Goal: Task Accomplishment & Management: Manage account settings

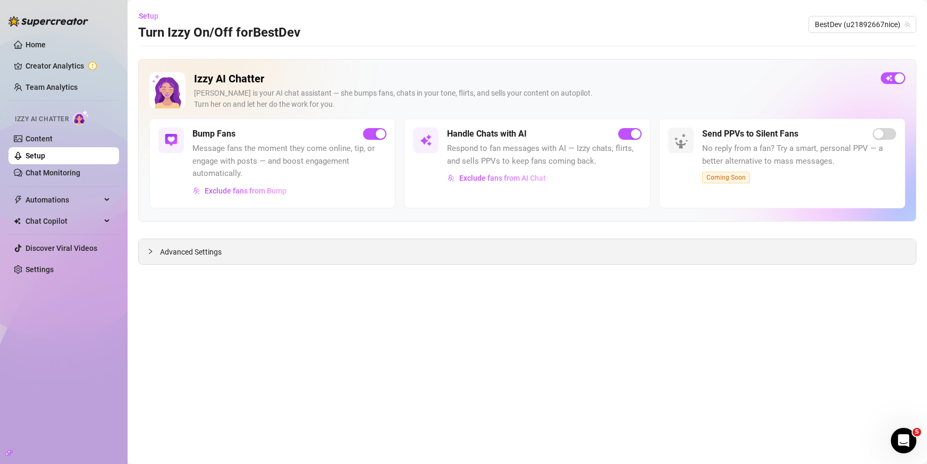
click at [207, 254] on span "Advanced Settings" at bounding box center [191, 252] width 62 height 12
drag, startPoint x: 181, startPoint y: 253, endPoint x: 387, endPoint y: 250, distance: 205.3
click at [181, 252] on span "Advanced Settings" at bounding box center [191, 252] width 62 height 12
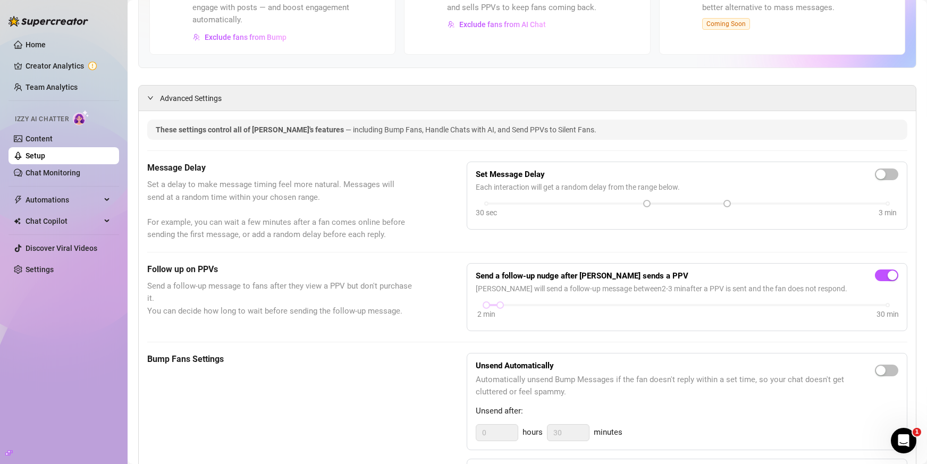
scroll to position [160, 0]
